Goal: Information Seeking & Learning: Compare options

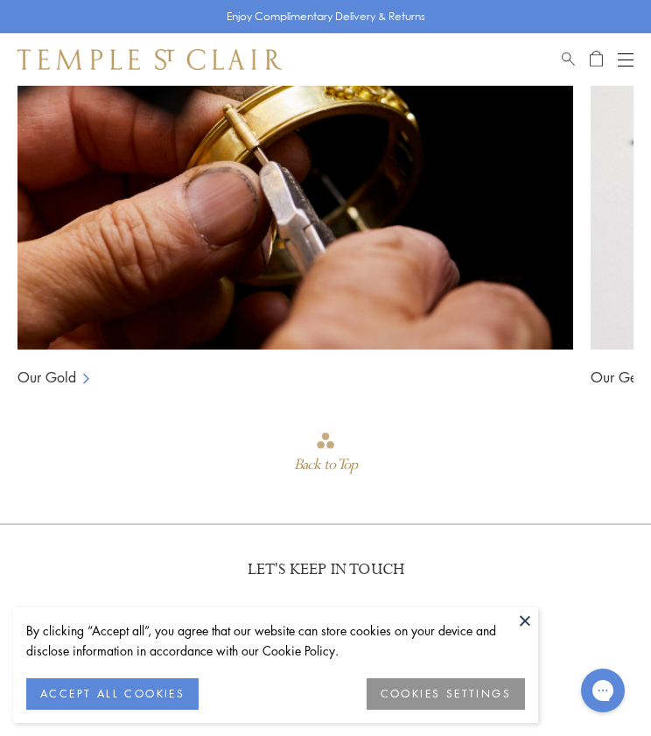
scroll to position [2079, 0]
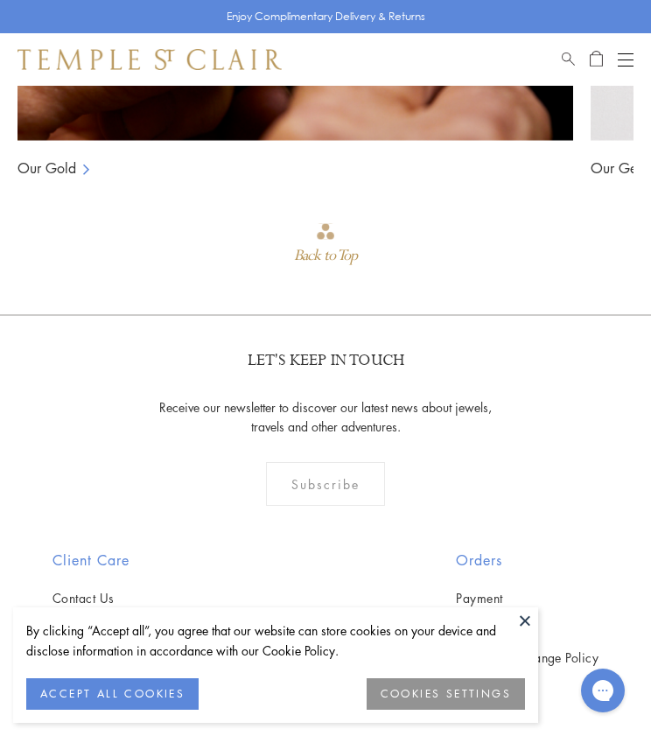
click at [199, 53] on img at bounding box center [150, 59] width 264 height 21
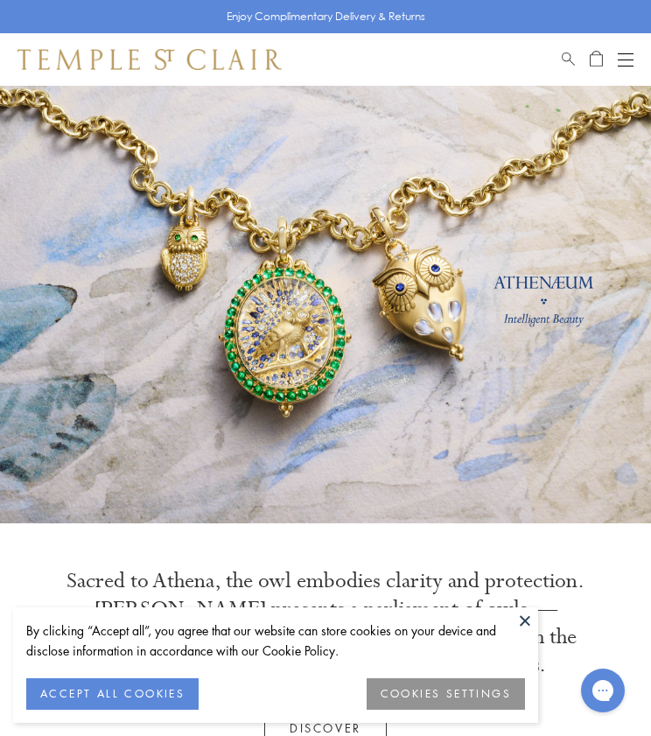
click at [123, 693] on button "ACCEPT ALL COOKIES" at bounding box center [112, 694] width 172 height 32
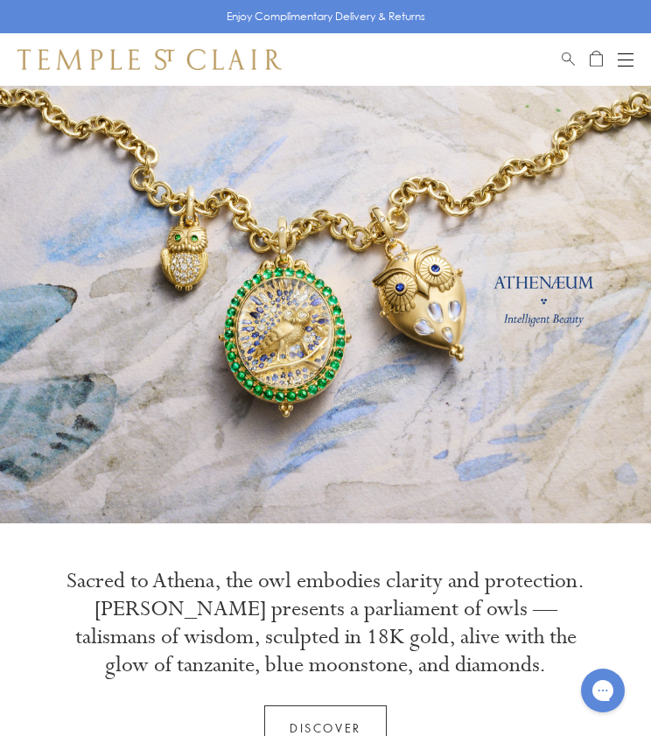
click at [622, 52] on button "Open navigation" at bounding box center [626, 59] width 16 height 21
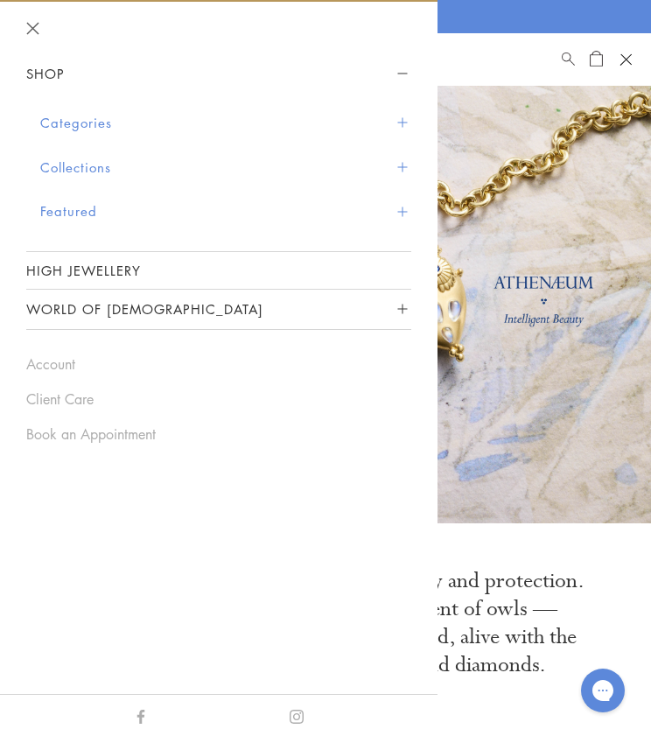
click at [137, 117] on button "Categories" at bounding box center [225, 123] width 371 height 45
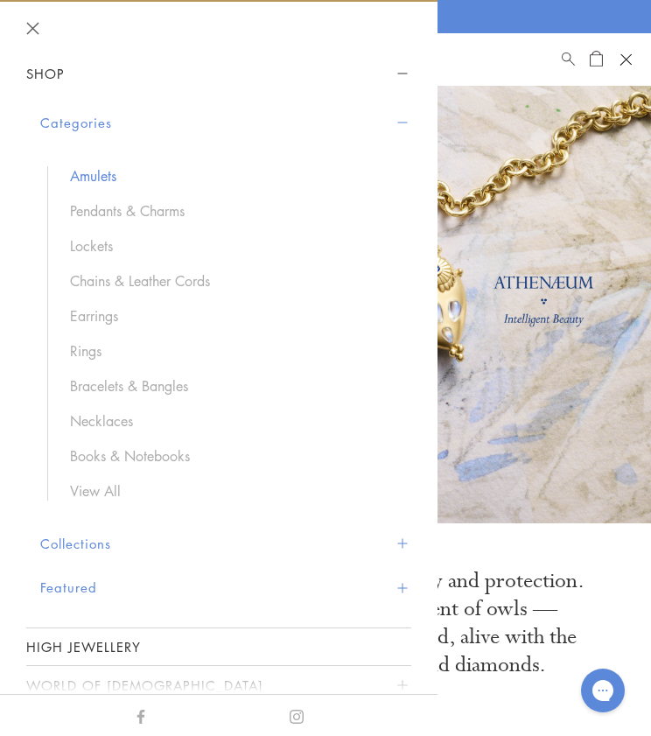
click at [88, 178] on link "Amulets" at bounding box center [232, 175] width 324 height 19
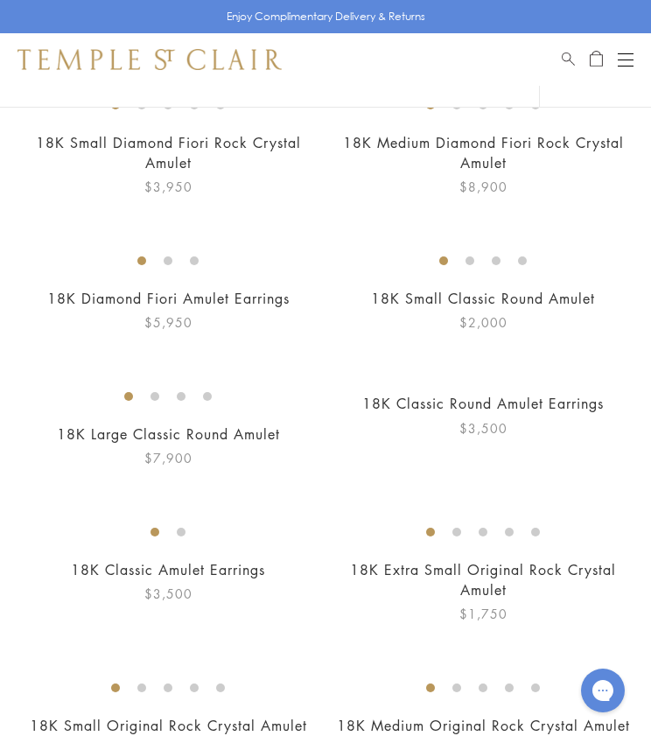
scroll to position [903, 0]
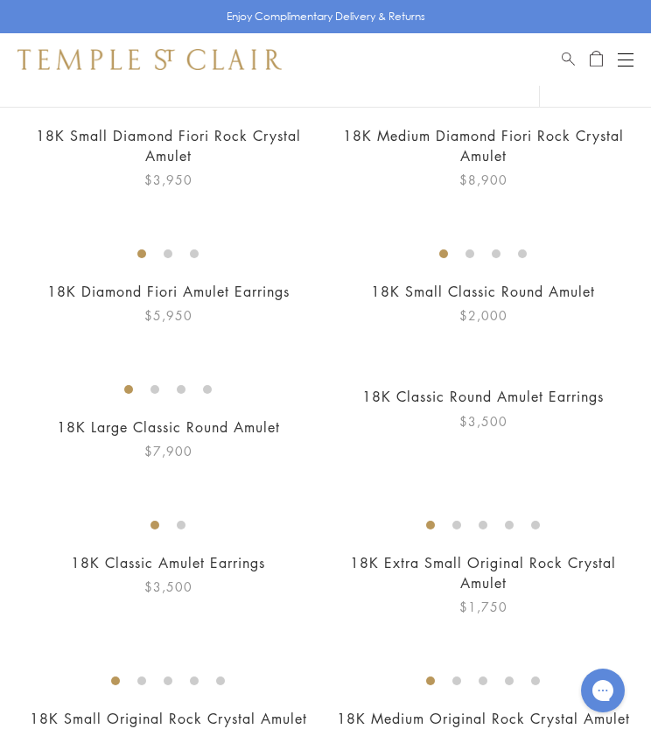
click at [0, 0] on img at bounding box center [0, 0] width 0 height 0
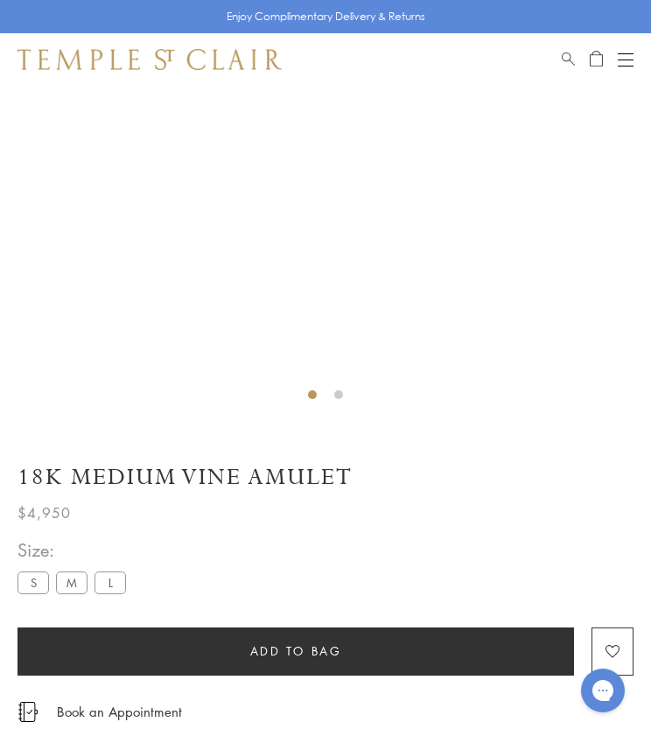
scroll to position [879, 0]
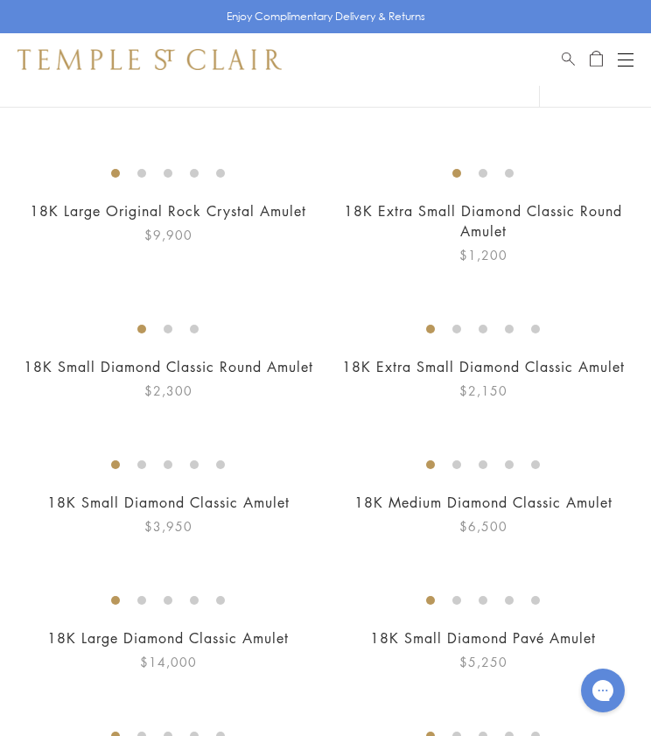
scroll to position [1336, 0]
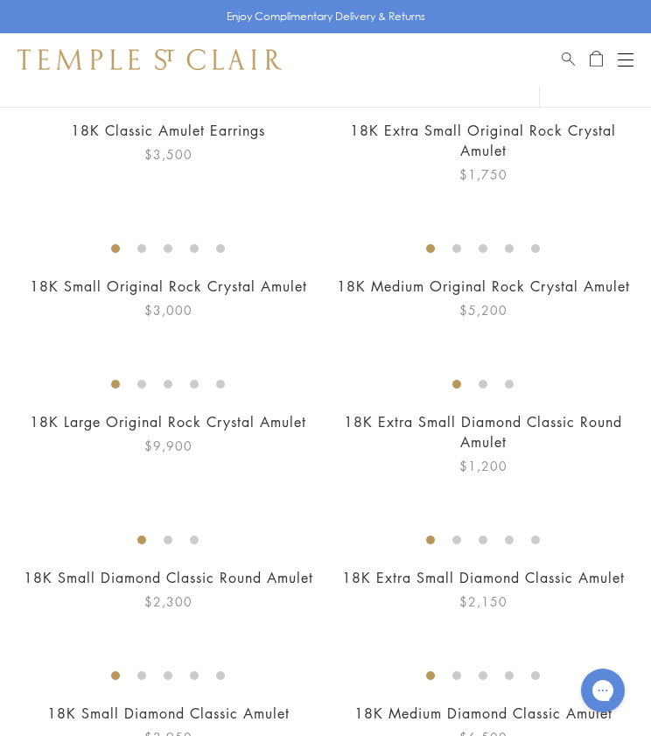
click at [0, 0] on img at bounding box center [0, 0] width 0 height 0
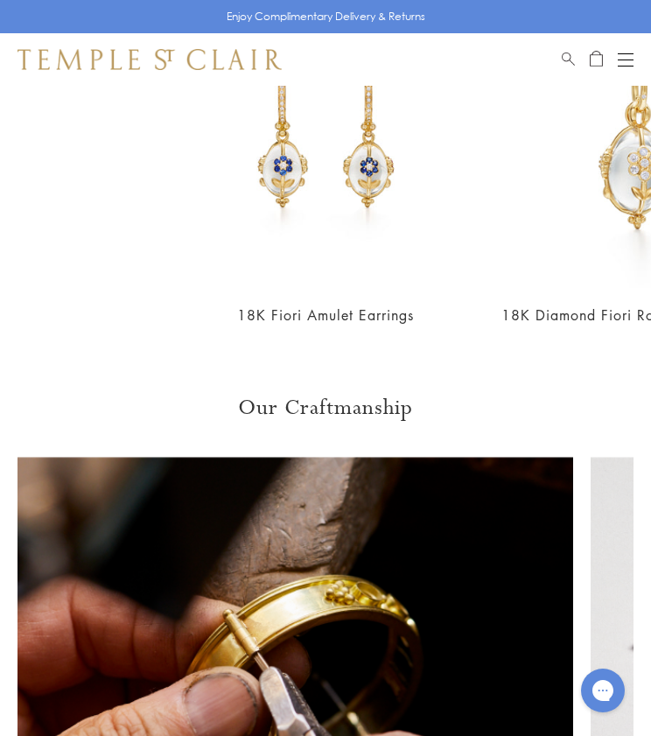
scroll to position [1759, 0]
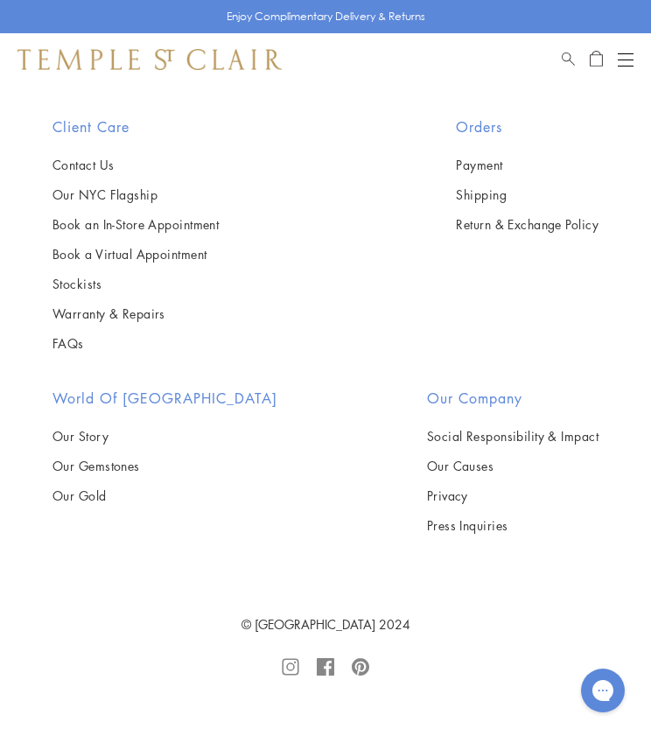
scroll to position [9443, 0]
click at [0, 0] on img at bounding box center [0, 0] width 0 height 0
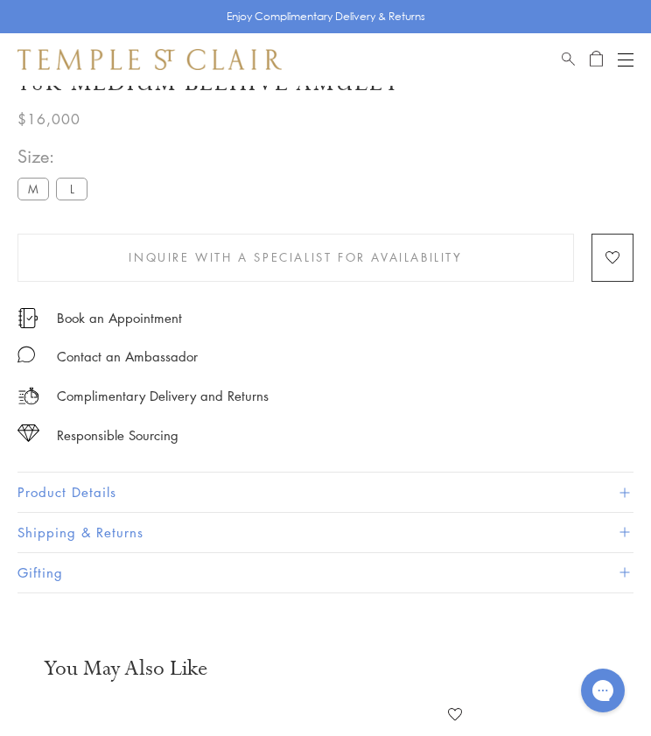
scroll to position [739, 0]
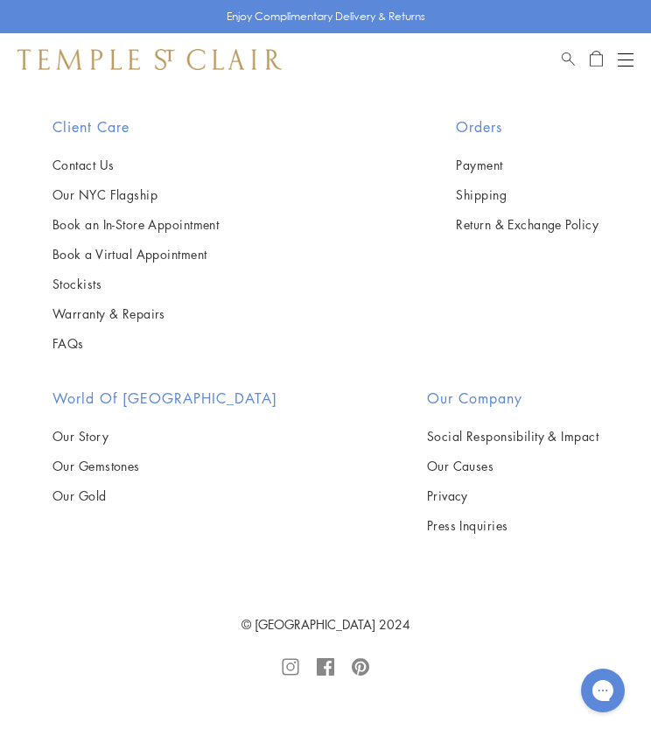
scroll to position [12168, 0]
click at [0, 0] on img at bounding box center [0, 0] width 0 height 0
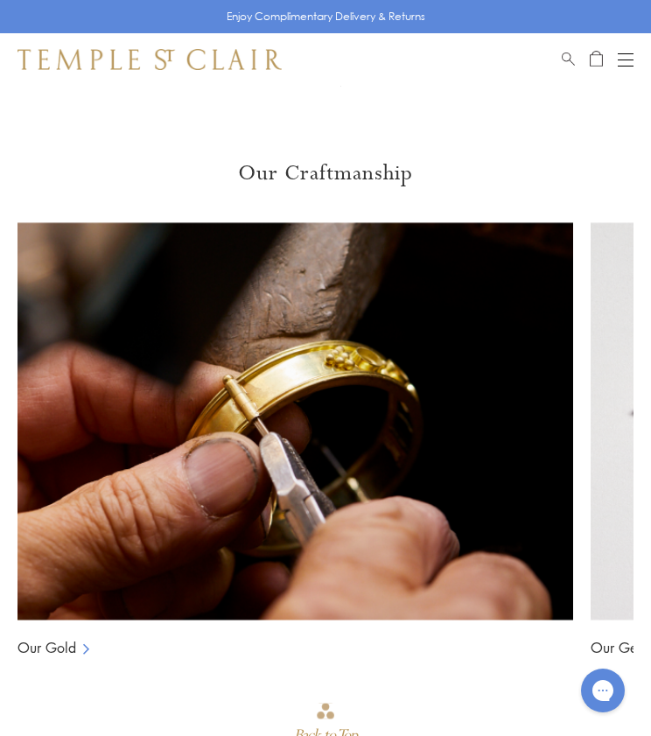
scroll to position [1651, 0]
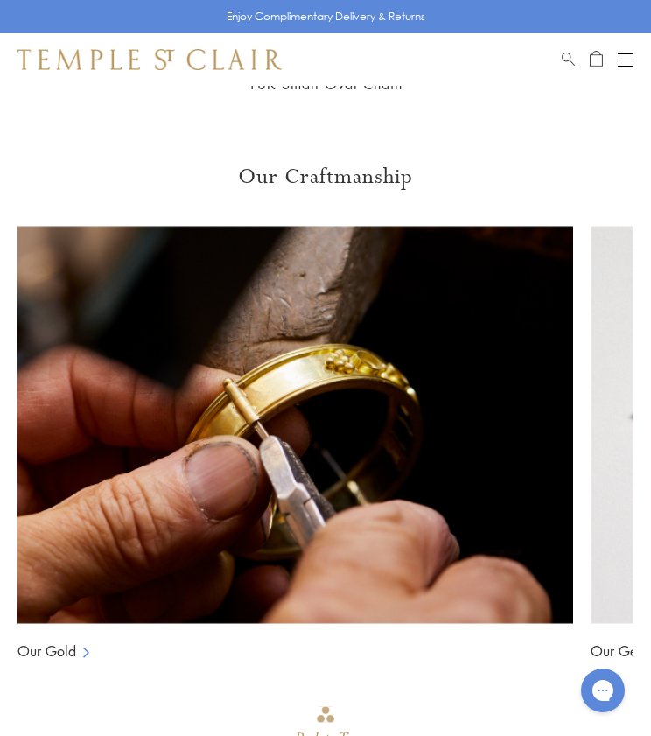
drag, startPoint x: 228, startPoint y: 465, endPoint x: 417, endPoint y: 467, distance: 188.2
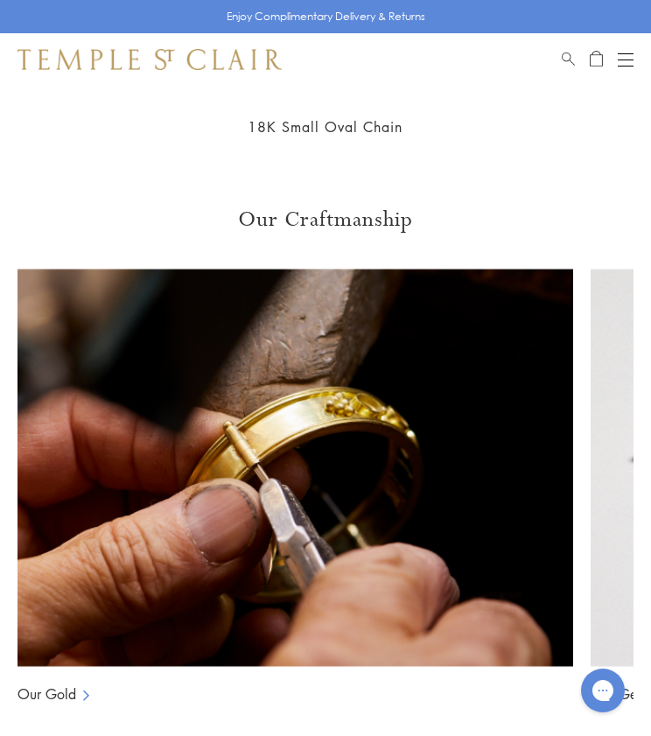
scroll to position [1610, 0]
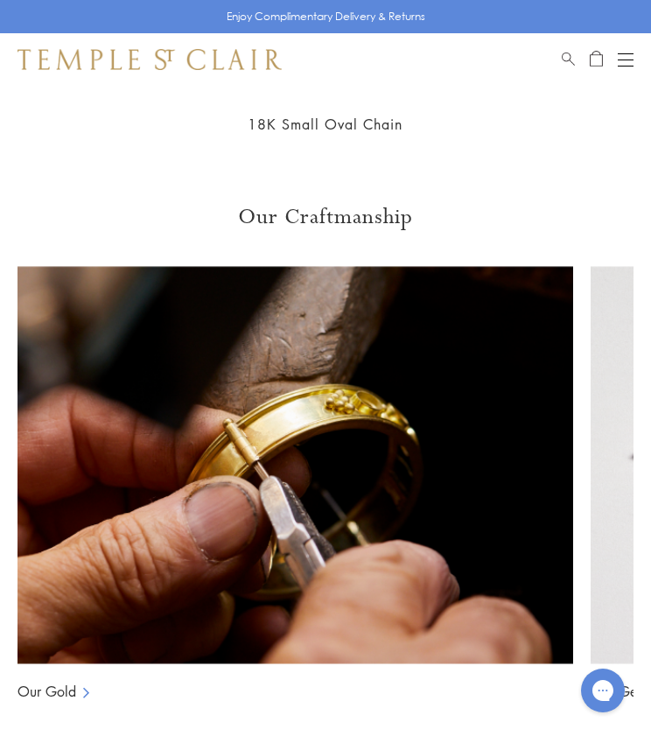
drag, startPoint x: 161, startPoint y: 501, endPoint x: 442, endPoint y: 501, distance: 280.9
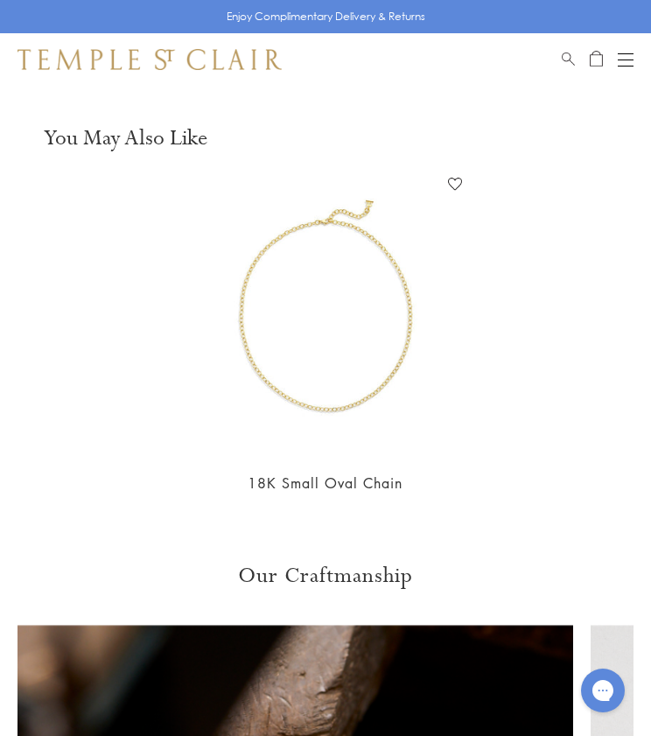
scroll to position [1194, 0]
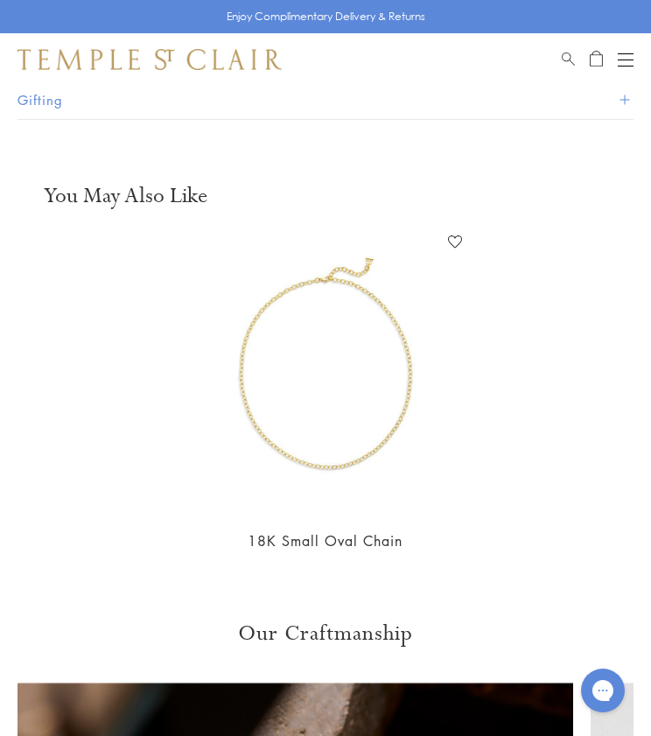
click at [158, 60] on img at bounding box center [150, 59] width 264 height 21
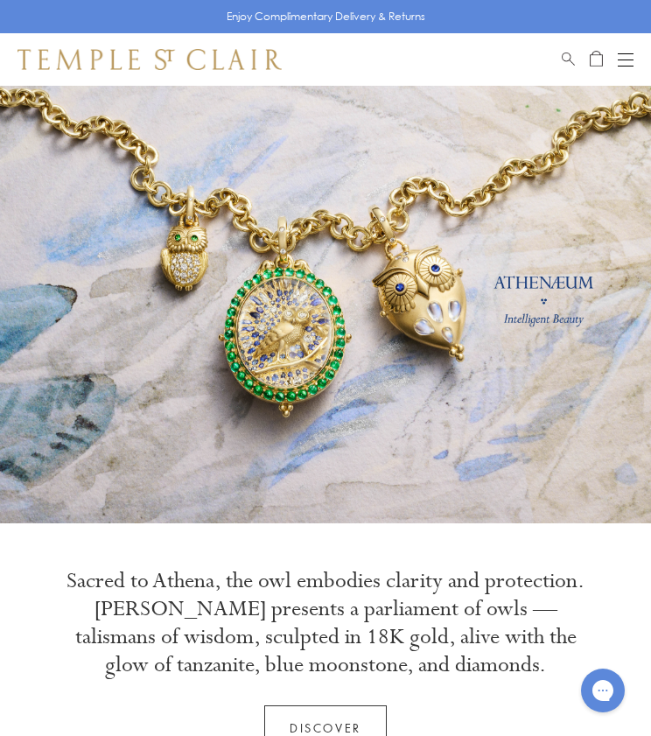
click at [635, 62] on div "Shop Shop Categories Amulets Pendants & Charms Lockets Chains & Leather Cords E…" at bounding box center [325, 59] width 651 height 53
click at [632, 60] on button "Open navigation" at bounding box center [626, 59] width 16 height 21
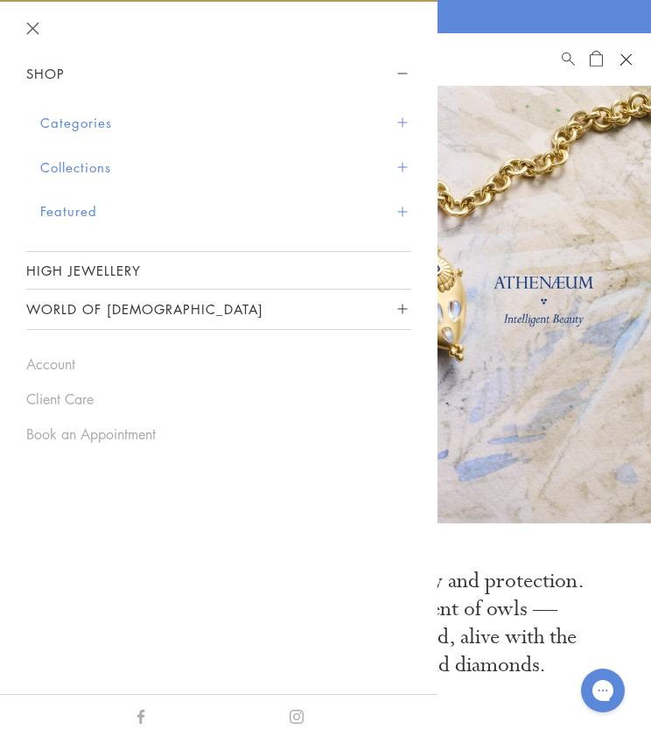
click at [67, 123] on button "Categories" at bounding box center [225, 123] width 371 height 45
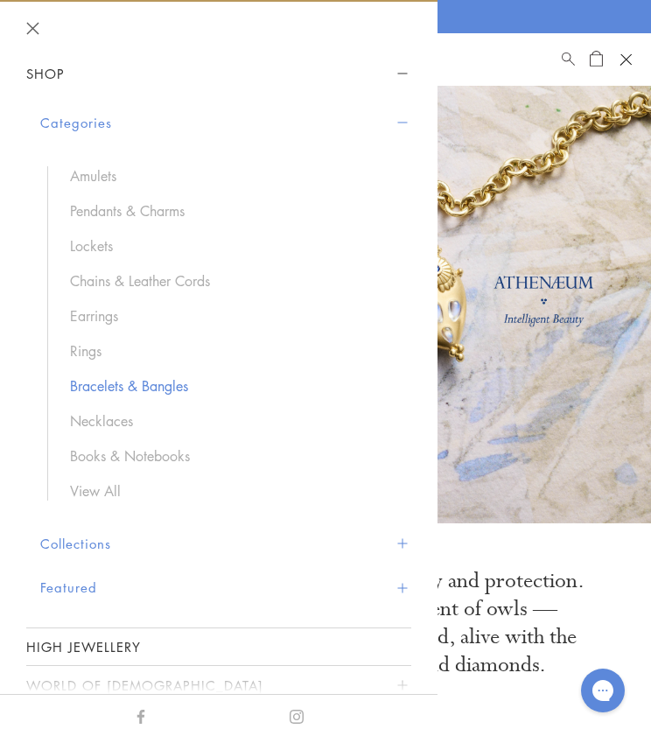
click at [109, 386] on link "Bracelets & Bangles" at bounding box center [232, 385] width 324 height 19
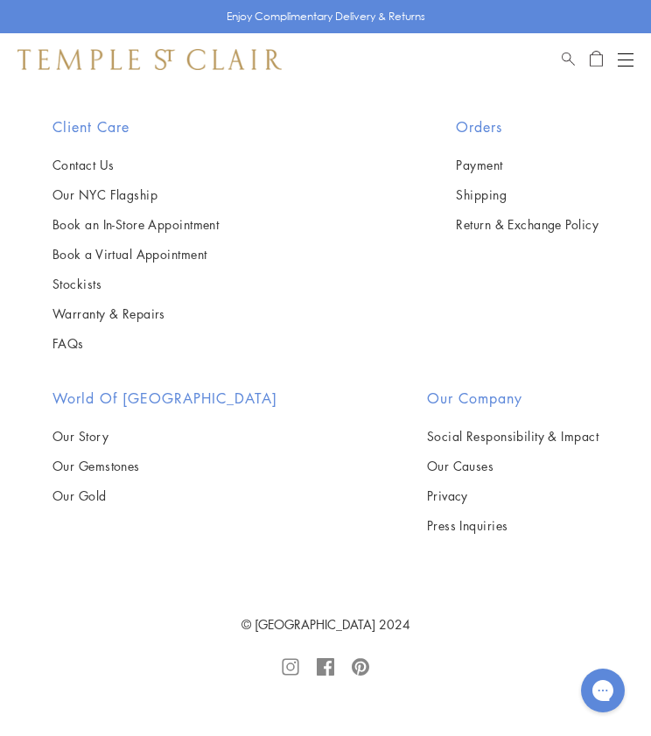
scroll to position [7486, 0]
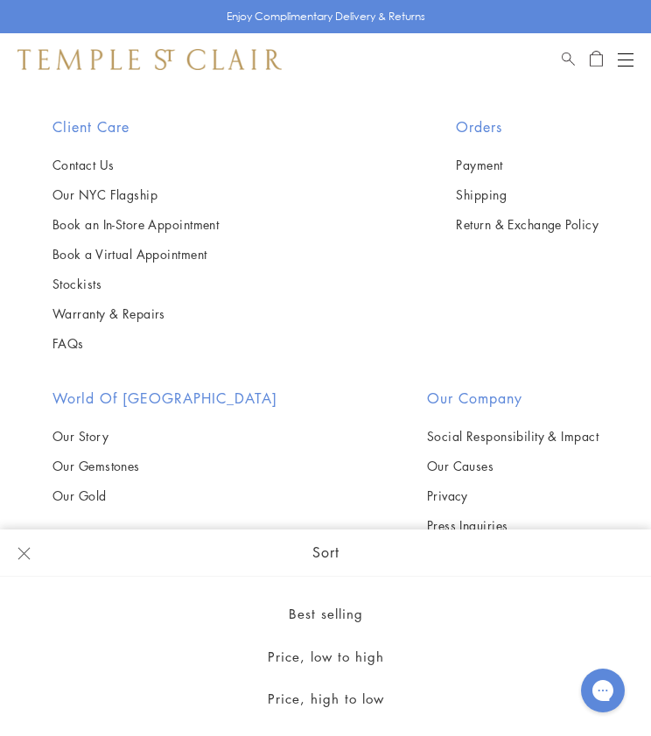
click at [632, 63] on button "Open navigation" at bounding box center [626, 59] width 16 height 21
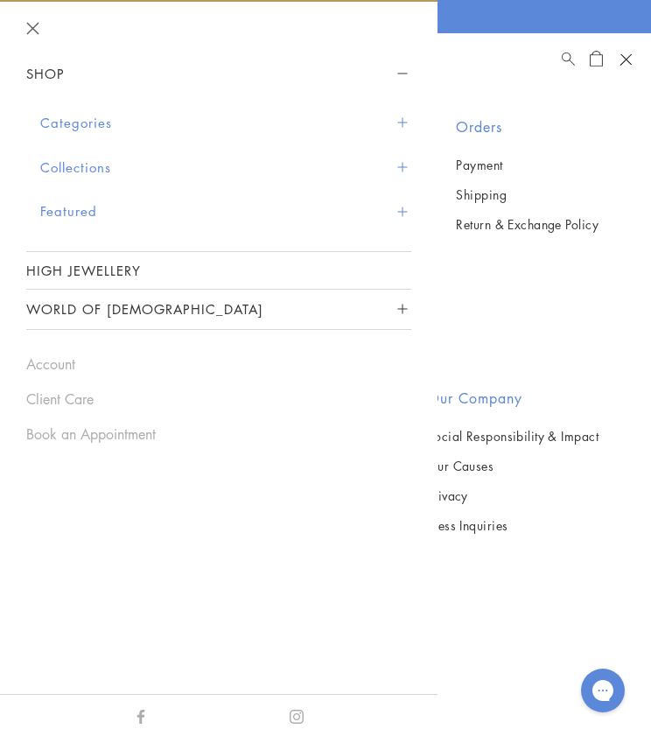
click at [75, 123] on button "Categories" at bounding box center [225, 123] width 371 height 45
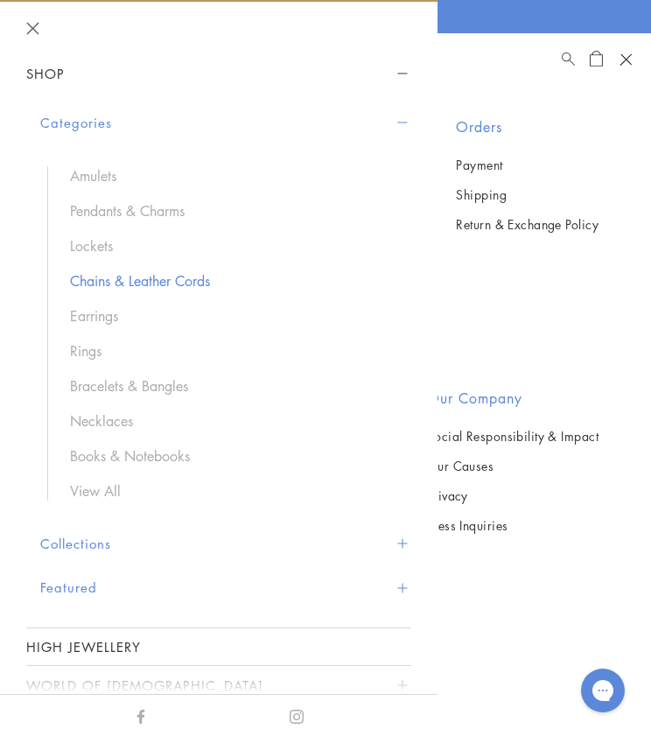
click at [130, 281] on link "Chains & Leather Cords" at bounding box center [232, 280] width 324 height 19
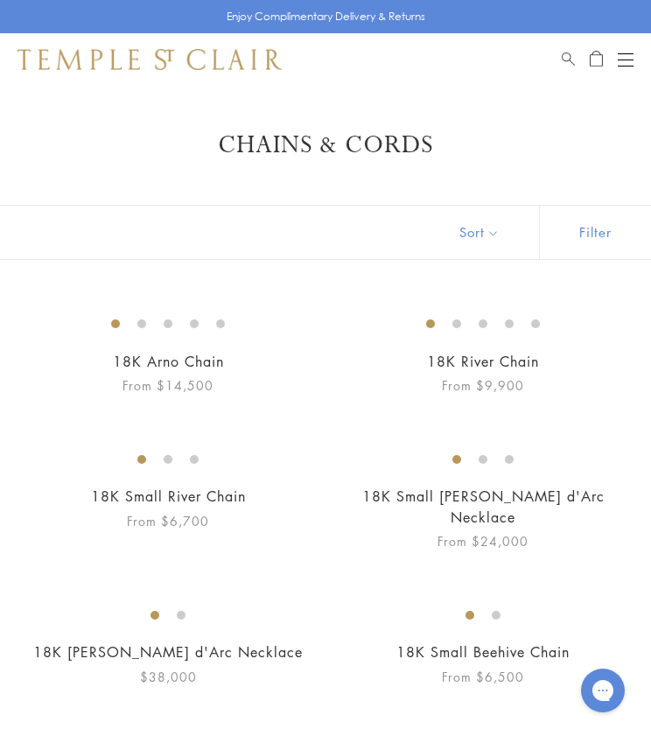
click at [497, 228] on button "Sort" at bounding box center [479, 232] width 119 height 53
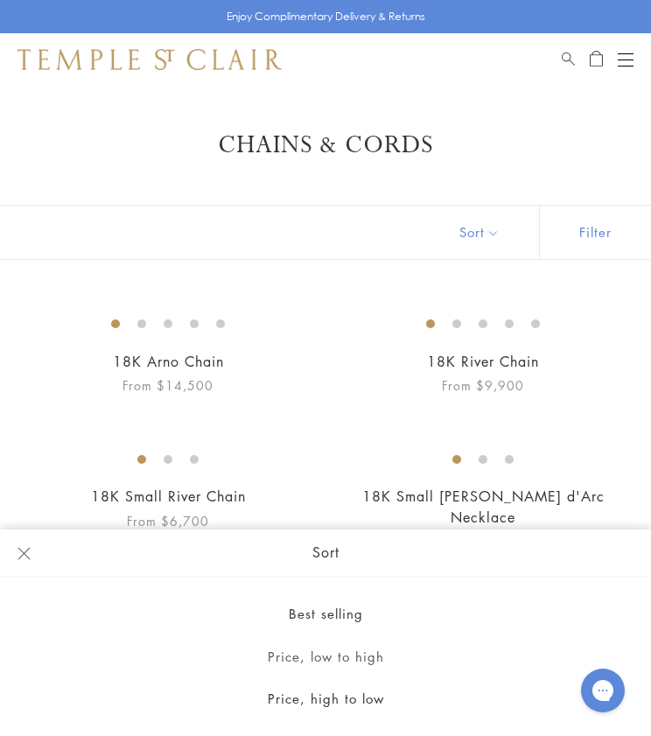
click at [312, 663] on button "Price, low to high" at bounding box center [325, 656] width 651 height 43
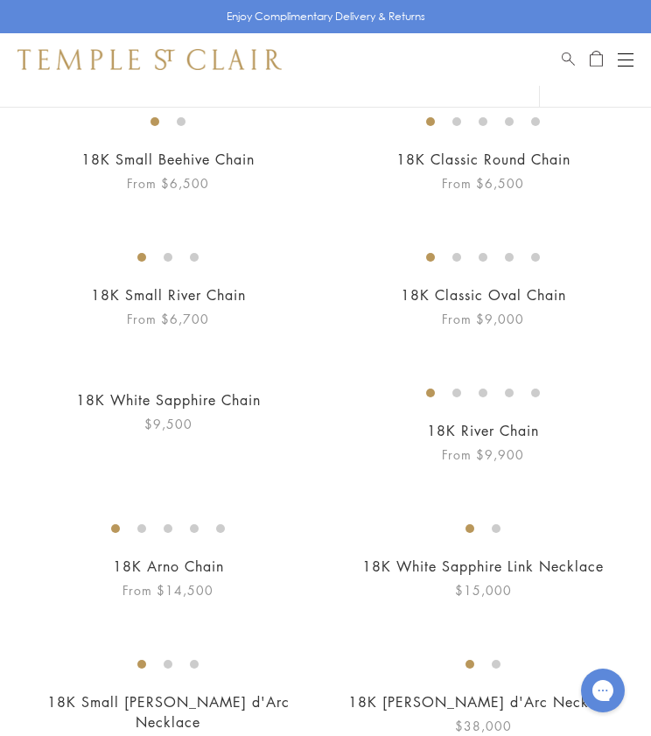
scroll to position [1045, 0]
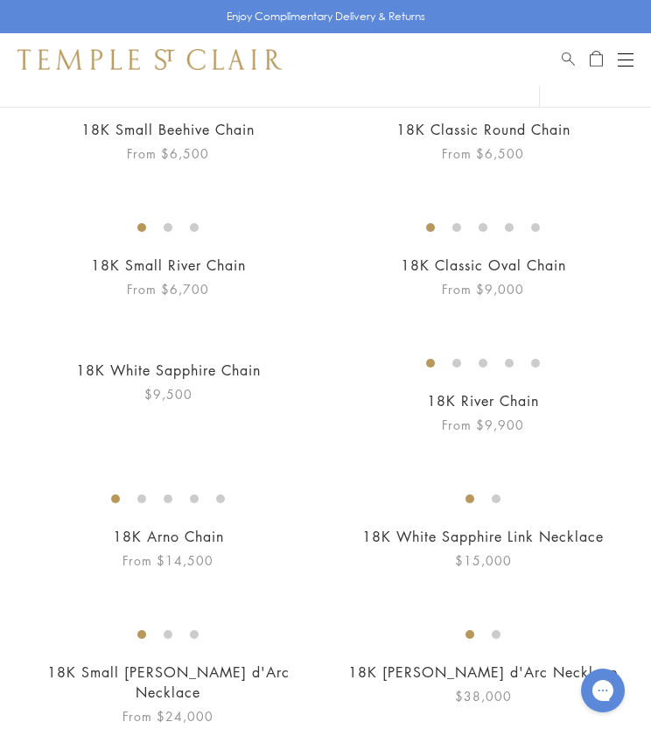
click at [0, 0] on img at bounding box center [0, 0] width 0 height 0
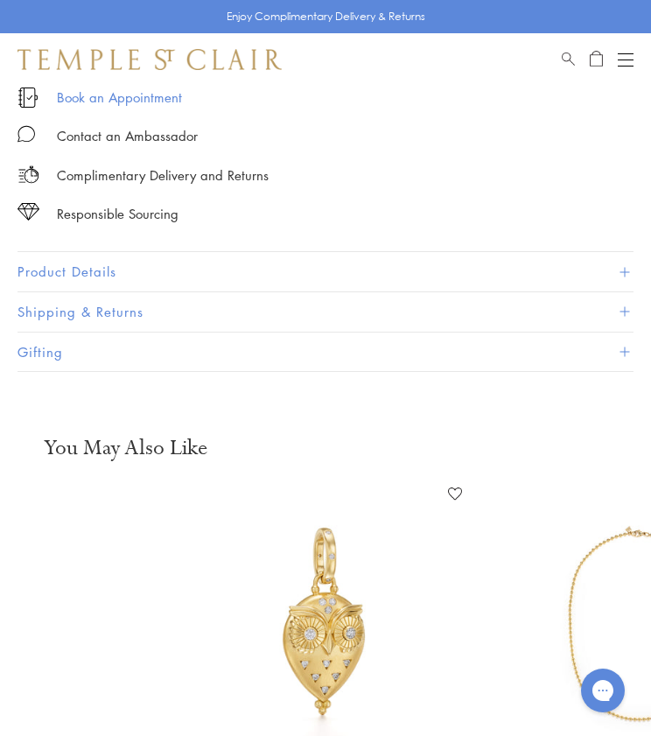
scroll to position [722, 0]
